Goal: Ask a question

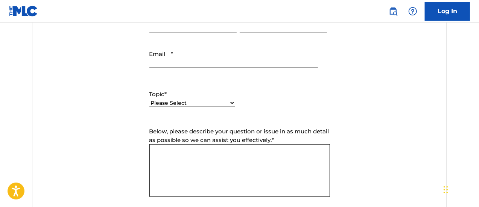
scroll to position [339, 0]
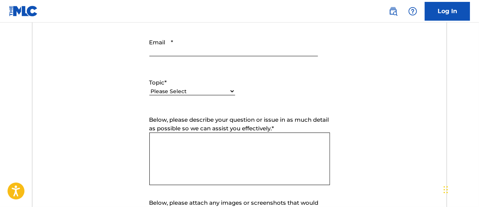
click at [183, 141] on textarea "Below, please describe your question or issue in as much detail as possible so …" at bounding box center [239, 159] width 181 height 53
paste textarea "Your identity verification could not be completed either because the documentat…"
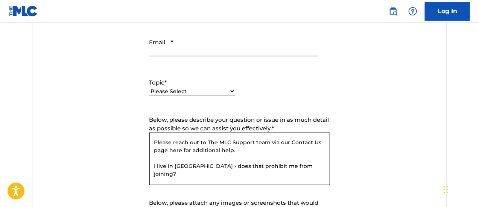
scroll to position [301, 0]
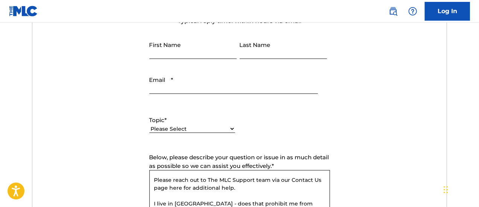
type textarea "Hi, I tried to sign up [DATE] but received this message :-Your identity verific…"
click at [232, 127] on select "Please Select I need help with my account I need help with managing my catalog …" at bounding box center [192, 129] width 86 height 8
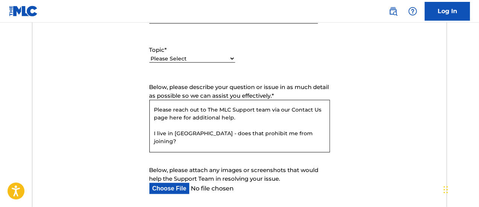
scroll to position [376, 0]
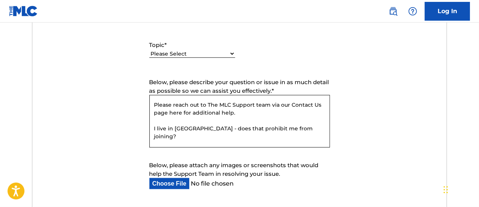
click at [225, 52] on select "Please Select I need help with my account I need help with managing my catalog …" at bounding box center [192, 54] width 86 height 8
select select "I need help with my account"
click at [149, 50] on select "Please Select I need help with my account I need help with managing my catalog …" at bounding box center [192, 54] width 86 height 8
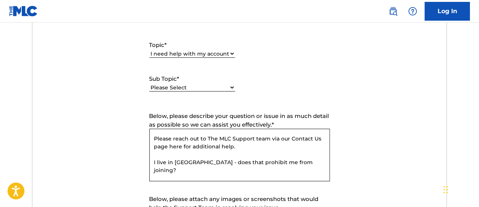
scroll to position [339, 0]
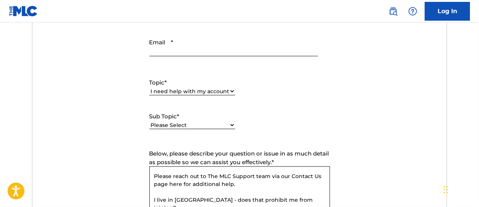
click at [225, 123] on select "Please Select I need help with my user account I can't log in to my user accoun…" at bounding box center [192, 126] width 86 height 8
select select "I was not verified as a user"
click at [149, 122] on select "Please Select I need help with my user account I can't log in to my user accoun…" at bounding box center [192, 126] width 86 height 8
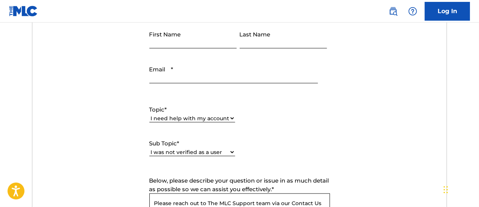
scroll to position [301, 0]
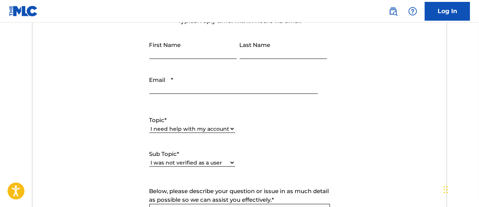
click at [180, 87] on input "Email *" at bounding box center [233, 83] width 169 height 21
type input "[EMAIL_ADDRESS][DOMAIN_NAME]"
click at [183, 53] on input "First Name" at bounding box center [192, 48] width 87 height 21
type input "[PERSON_NAME]"
click at [277, 55] on input "Last Name" at bounding box center [283, 48] width 87 height 21
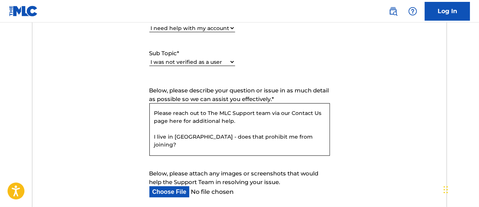
scroll to position [414, 0]
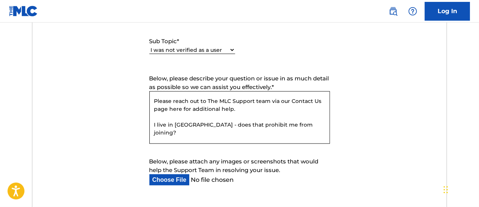
type input "[PERSON_NAME]"
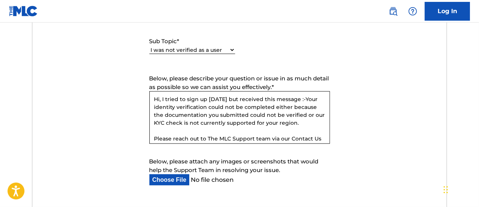
scroll to position [0, 0]
click at [300, 99] on textarea "Hi, I tried to sign up [DATE] but received this message :-Your identity verific…" at bounding box center [239, 117] width 181 height 53
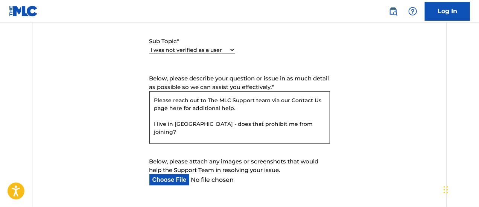
scroll to position [46, 0]
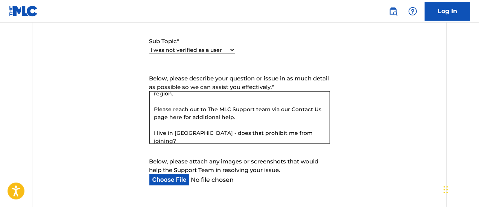
click at [249, 118] on textarea "Hi, I tried to sign up [DATE] but received this message :- "Your identity verif…" at bounding box center [239, 117] width 181 height 53
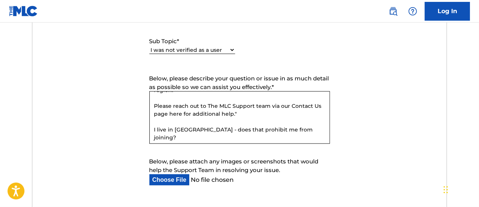
scroll to position [59, 0]
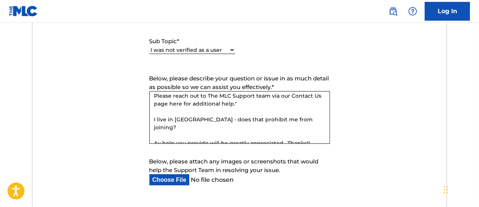
click at [157, 135] on textarea "Hi, I tried to sign up [DATE] but received this message :- "Your identity verif…" at bounding box center [239, 117] width 181 height 53
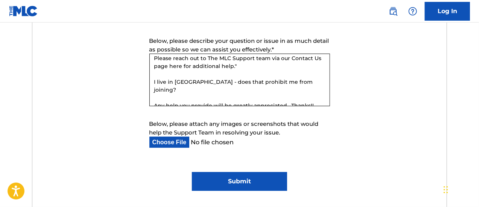
type textarea "Hi, I tried to sign up [DATE] but received this message :- "Your identity verif…"
click at [256, 179] on input "Submit" at bounding box center [239, 181] width 95 height 19
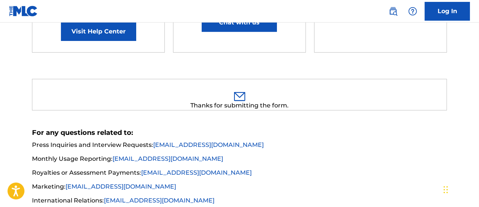
scroll to position [133, 0]
